Goal: Obtain resource: Obtain resource

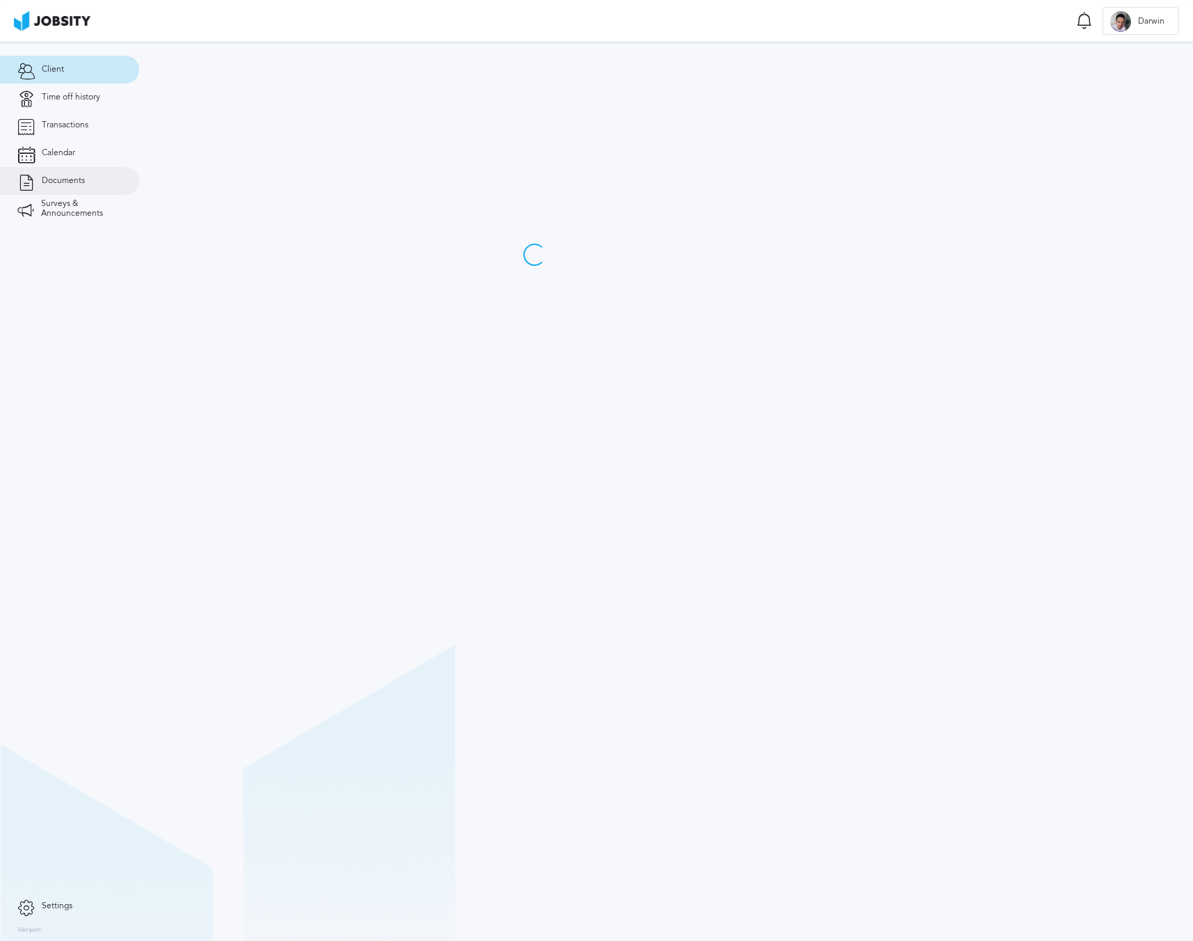
click at [74, 180] on span "Documents" at bounding box center [63, 181] width 43 height 10
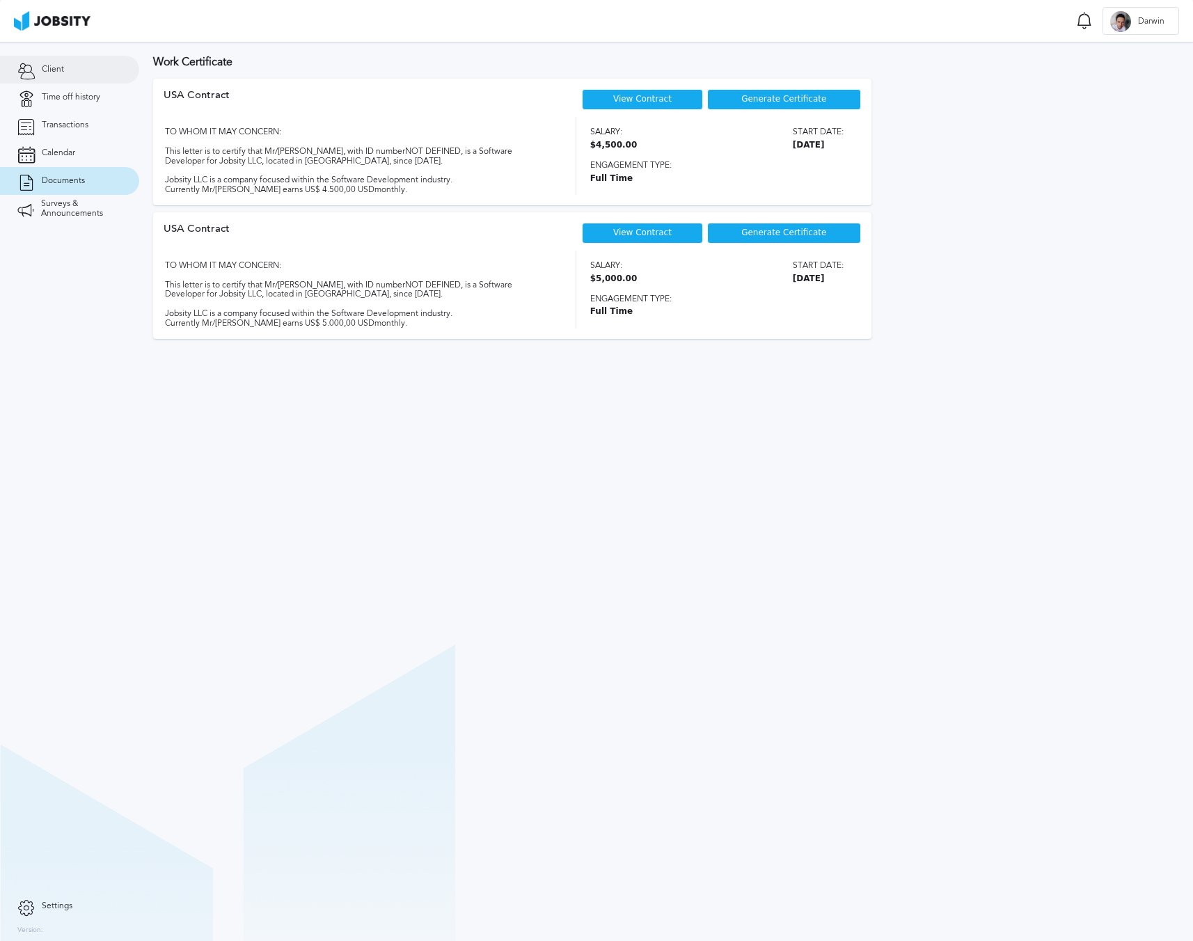
click at [84, 72] on link "Client" at bounding box center [69, 70] width 139 height 28
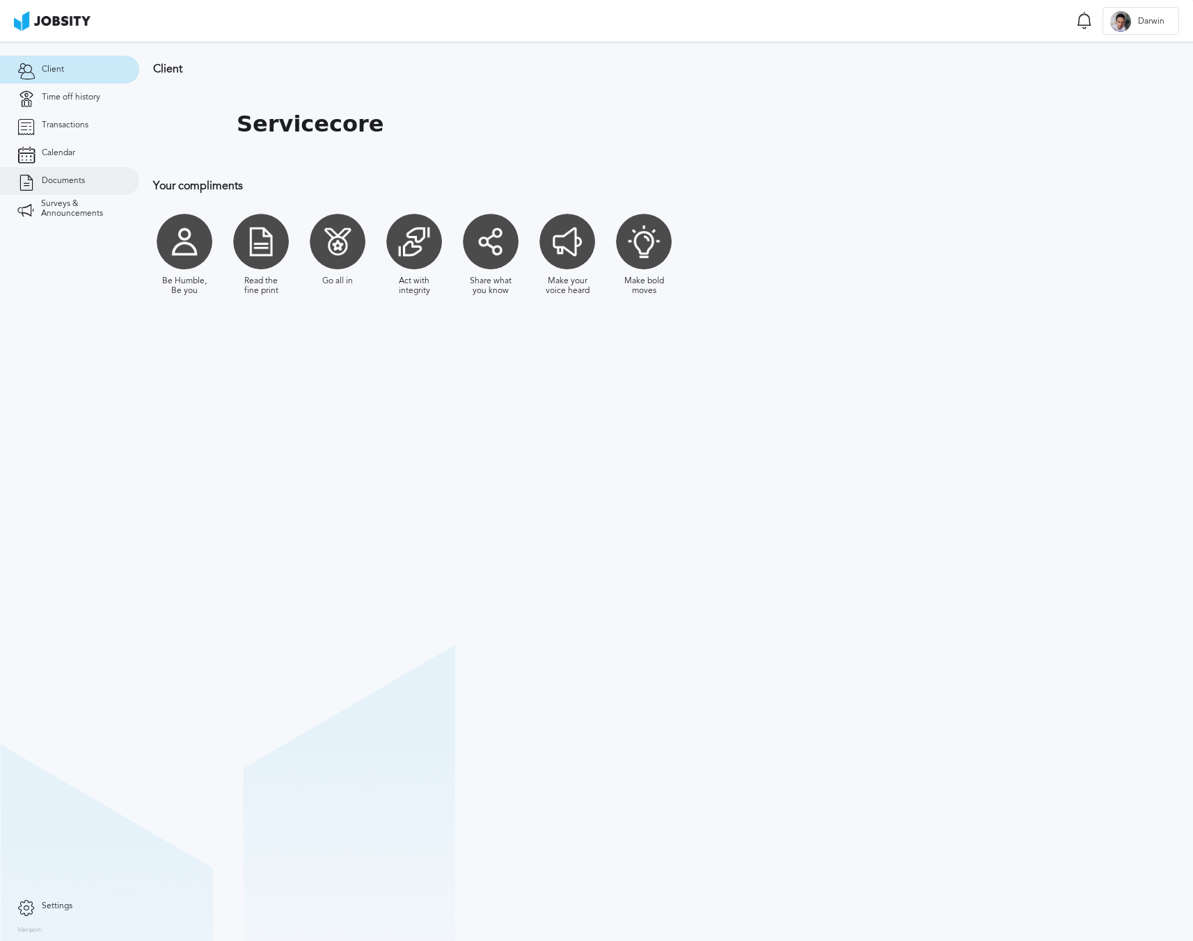
click at [88, 173] on link "Documents" at bounding box center [69, 181] width 139 height 28
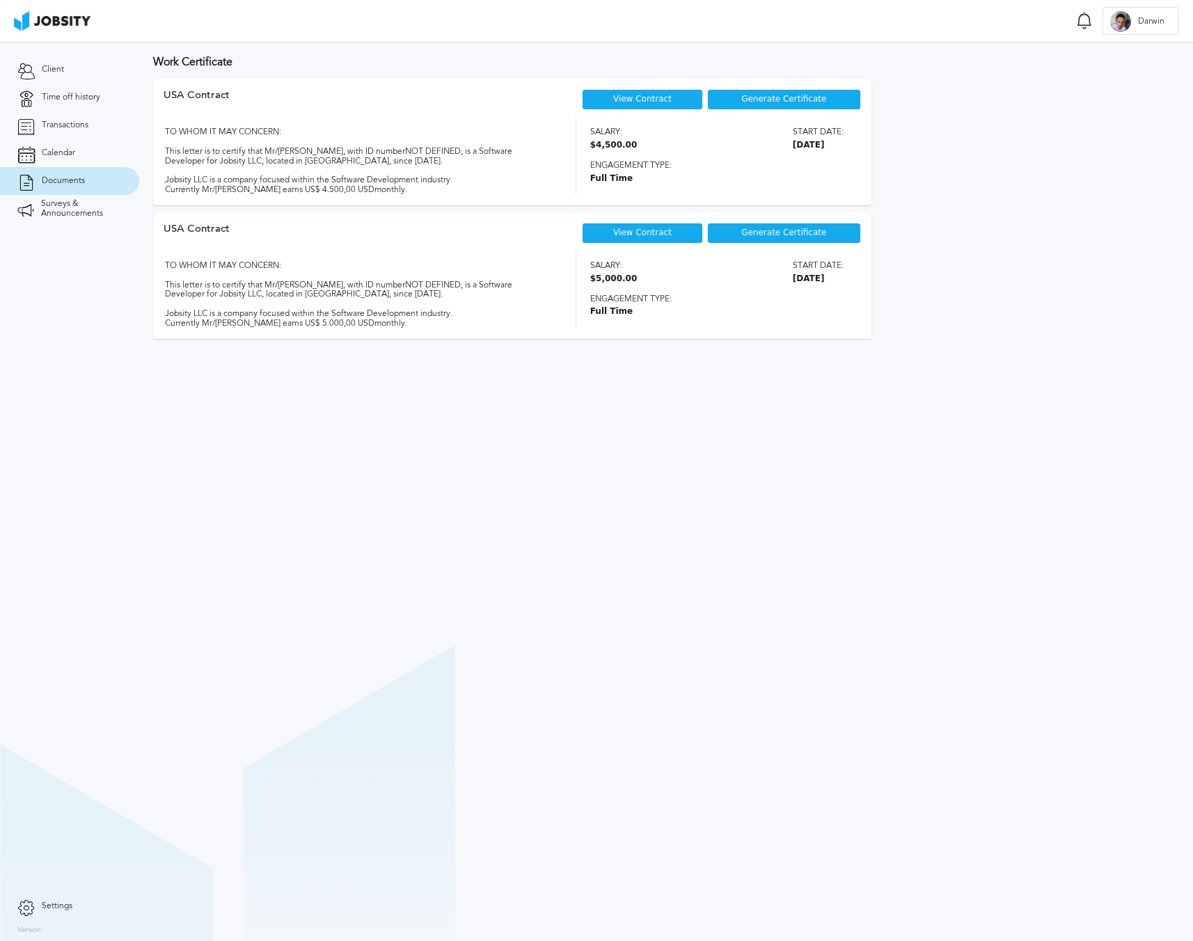
click at [759, 102] on span "Generate Certificate" at bounding box center [783, 100] width 85 height 10
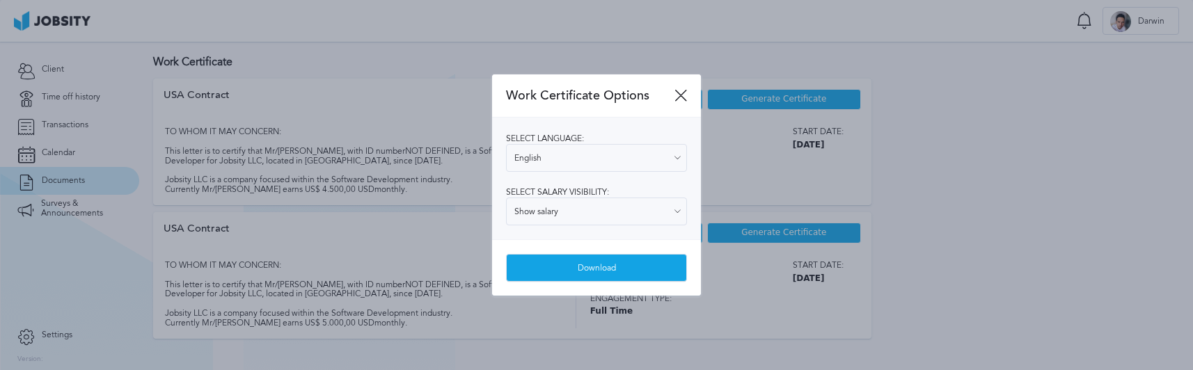
click at [647, 264] on div "Download" at bounding box center [597, 269] width 180 height 28
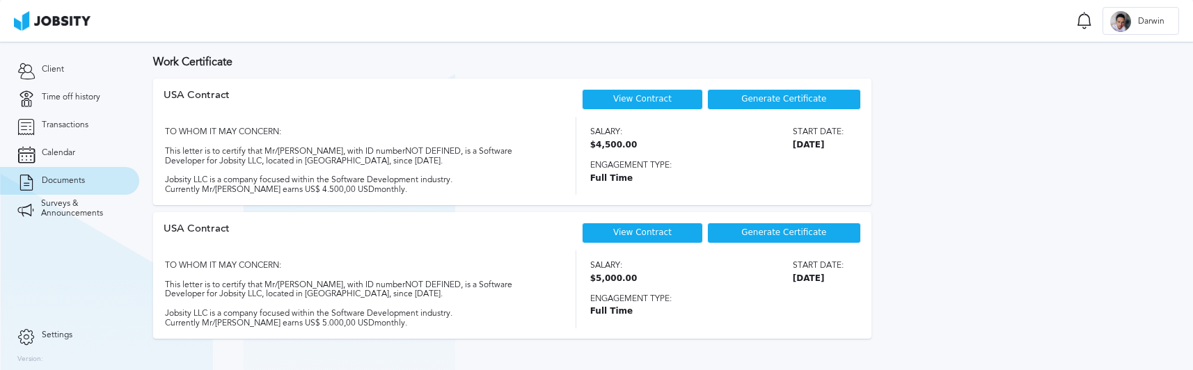
click at [791, 102] on span "Generate Certificate" at bounding box center [783, 100] width 85 height 10
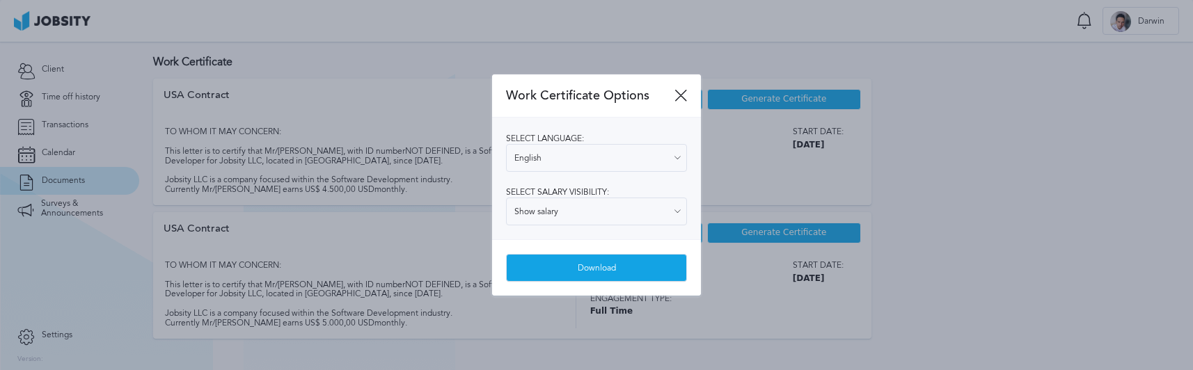
click at [658, 273] on div "Download" at bounding box center [597, 269] width 180 height 28
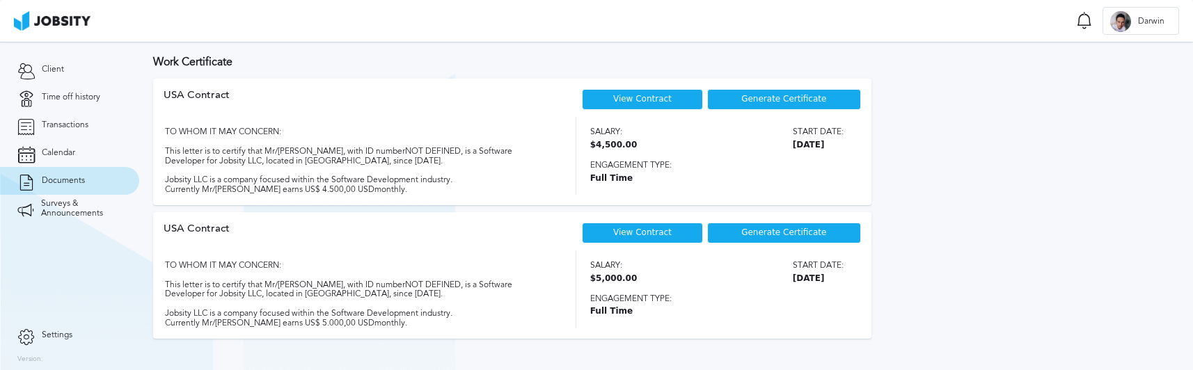
click at [754, 97] on span "Generate Certificate" at bounding box center [783, 100] width 85 height 10
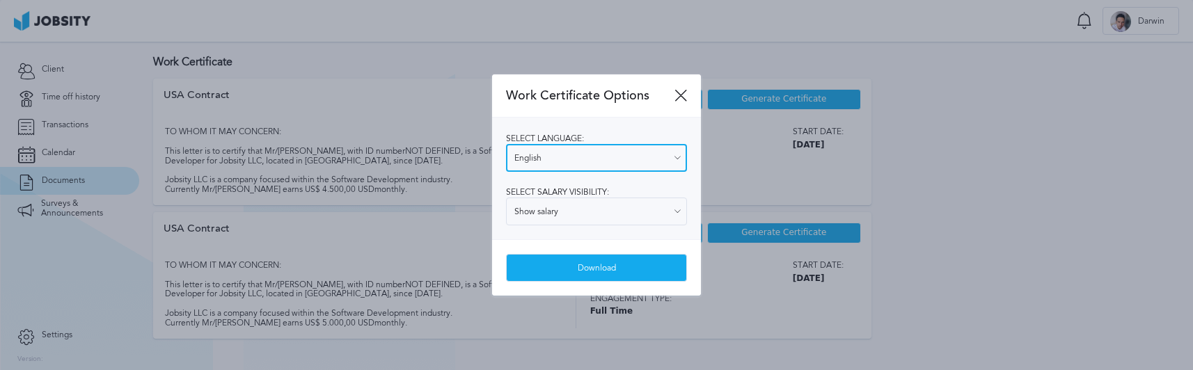
click at [571, 152] on input "English" at bounding box center [596, 158] width 181 height 28
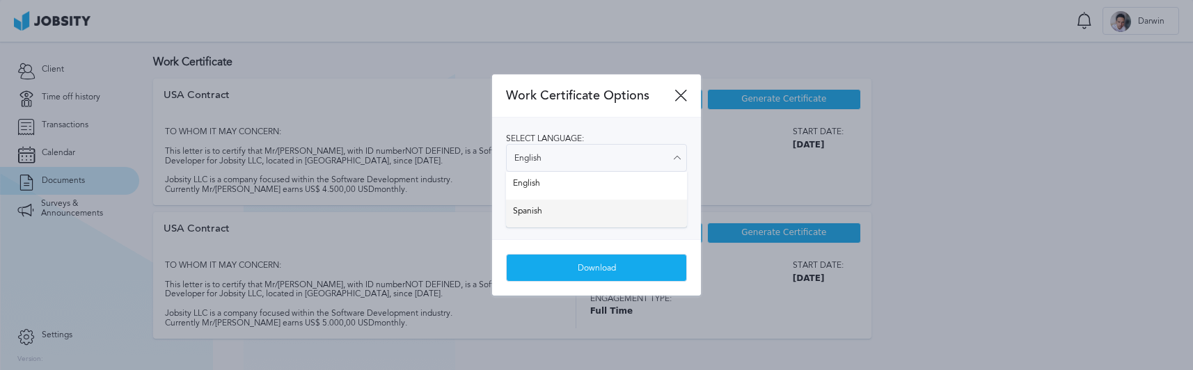
type input "Spanish"
click at [558, 205] on div "Select language: Spanish English Spanish Select salary visibility: Show salary …" at bounding box center [596, 179] width 209 height 122
click at [576, 263] on div "Download" at bounding box center [597, 269] width 180 height 28
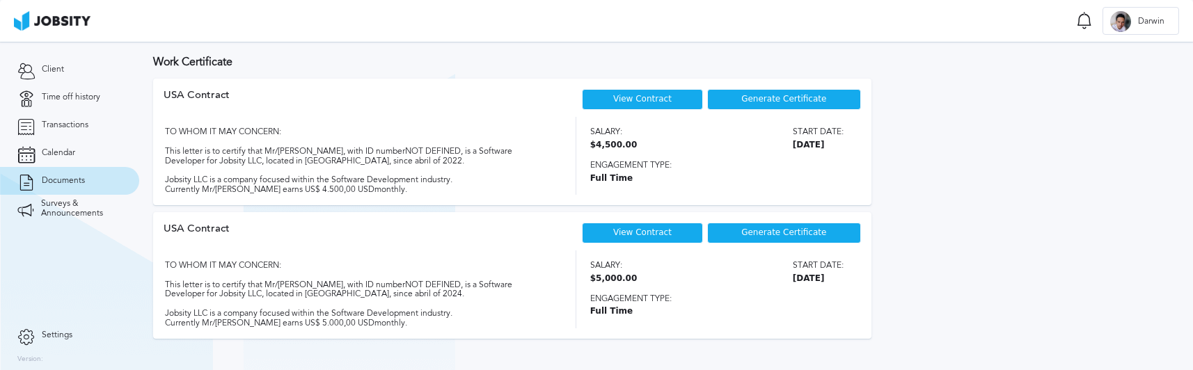
click at [639, 106] on div "View Contract" at bounding box center [642, 99] width 121 height 21
click at [643, 101] on link "View Contract" at bounding box center [642, 99] width 58 height 10
click at [765, 101] on span "Generate Certificate" at bounding box center [783, 100] width 85 height 10
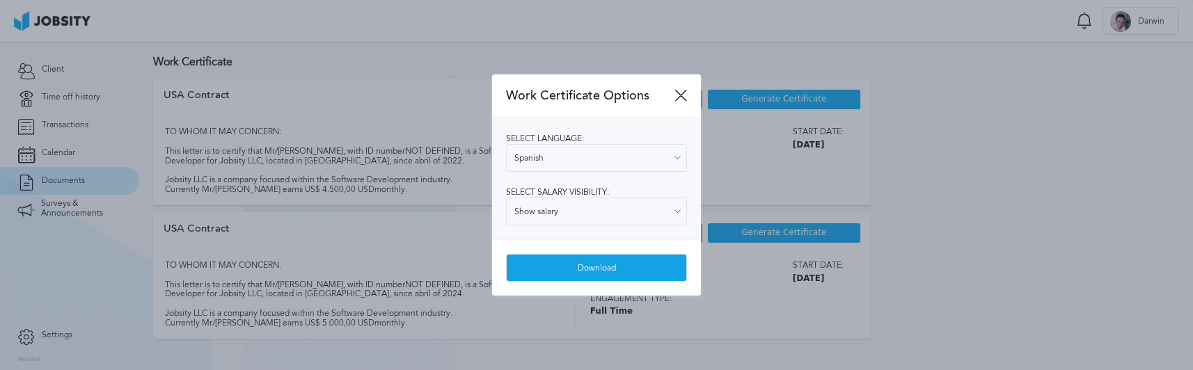
click at [619, 265] on div "Download" at bounding box center [597, 269] width 180 height 28
